Goal: Find specific page/section: Find specific page/section

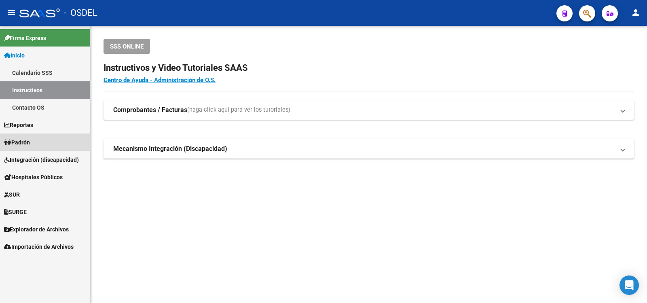
click at [27, 139] on span "Padrón" at bounding box center [17, 142] width 26 height 9
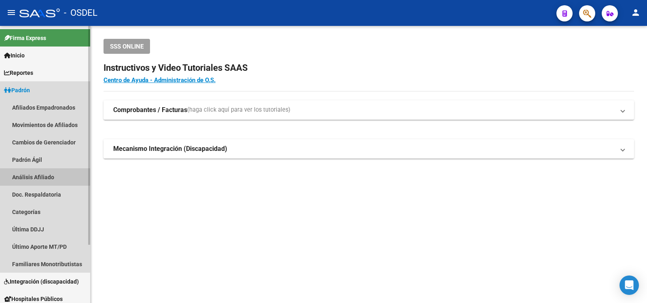
click at [26, 175] on link "Análisis Afiliado" at bounding box center [45, 176] width 90 height 17
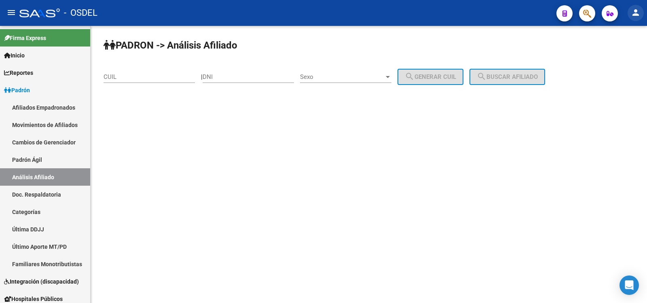
click at [636, 13] on mat-icon "person" at bounding box center [636, 13] width 10 height 10
click at [623, 50] on button "exit_to_app Salir" at bounding box center [618, 53] width 49 height 19
